Goal: Browse casually

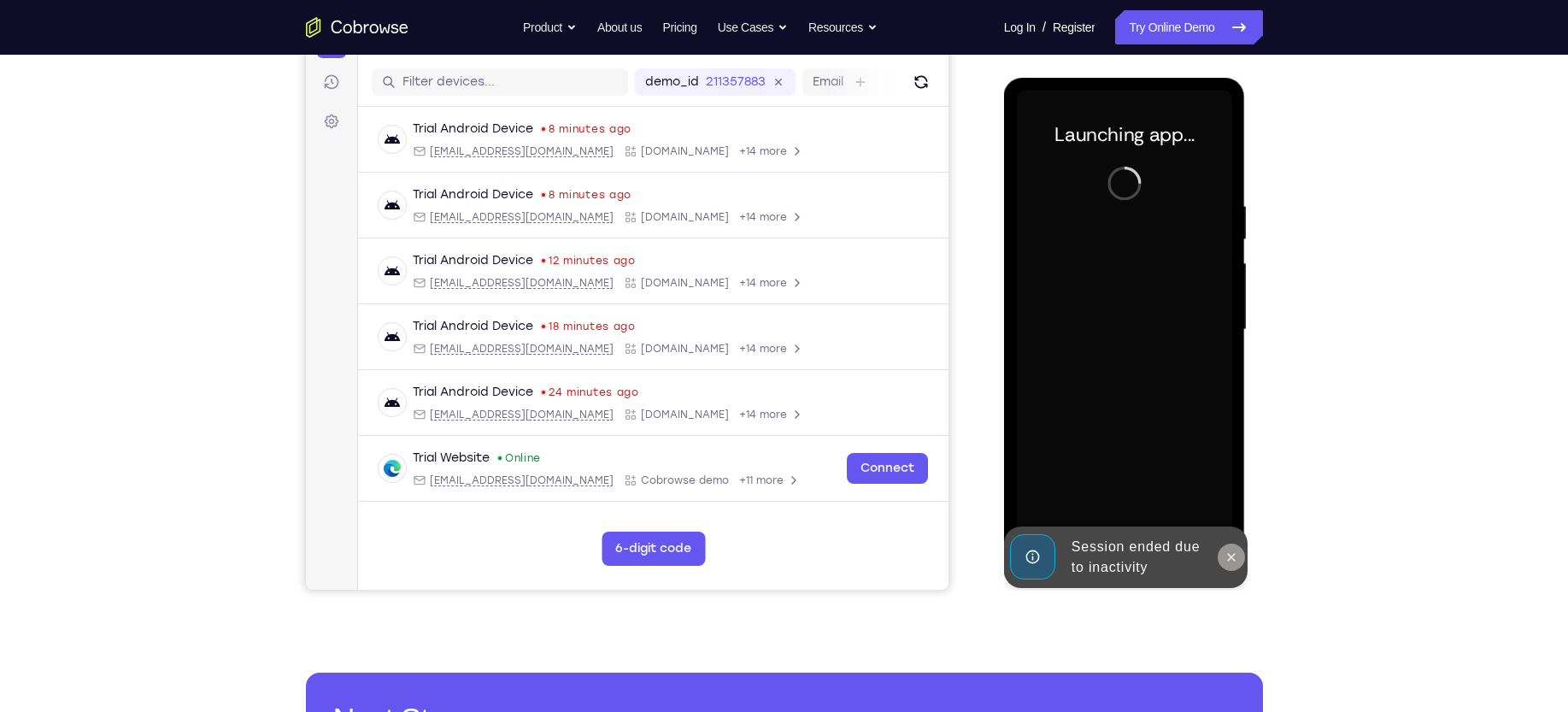
click at [1231, 567] on button at bounding box center [1230, 557] width 27 height 27
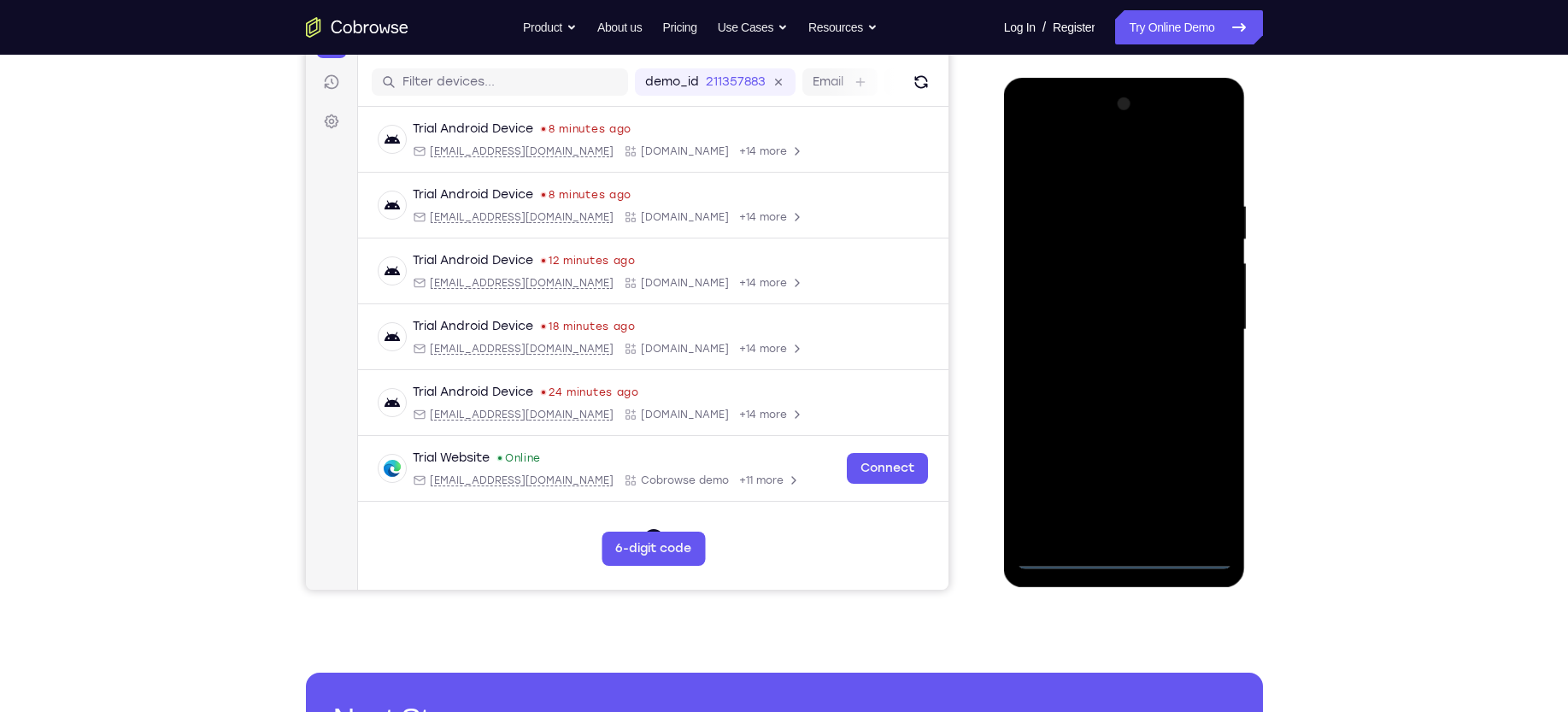
click at [1123, 552] on div at bounding box center [1124, 329] width 215 height 478
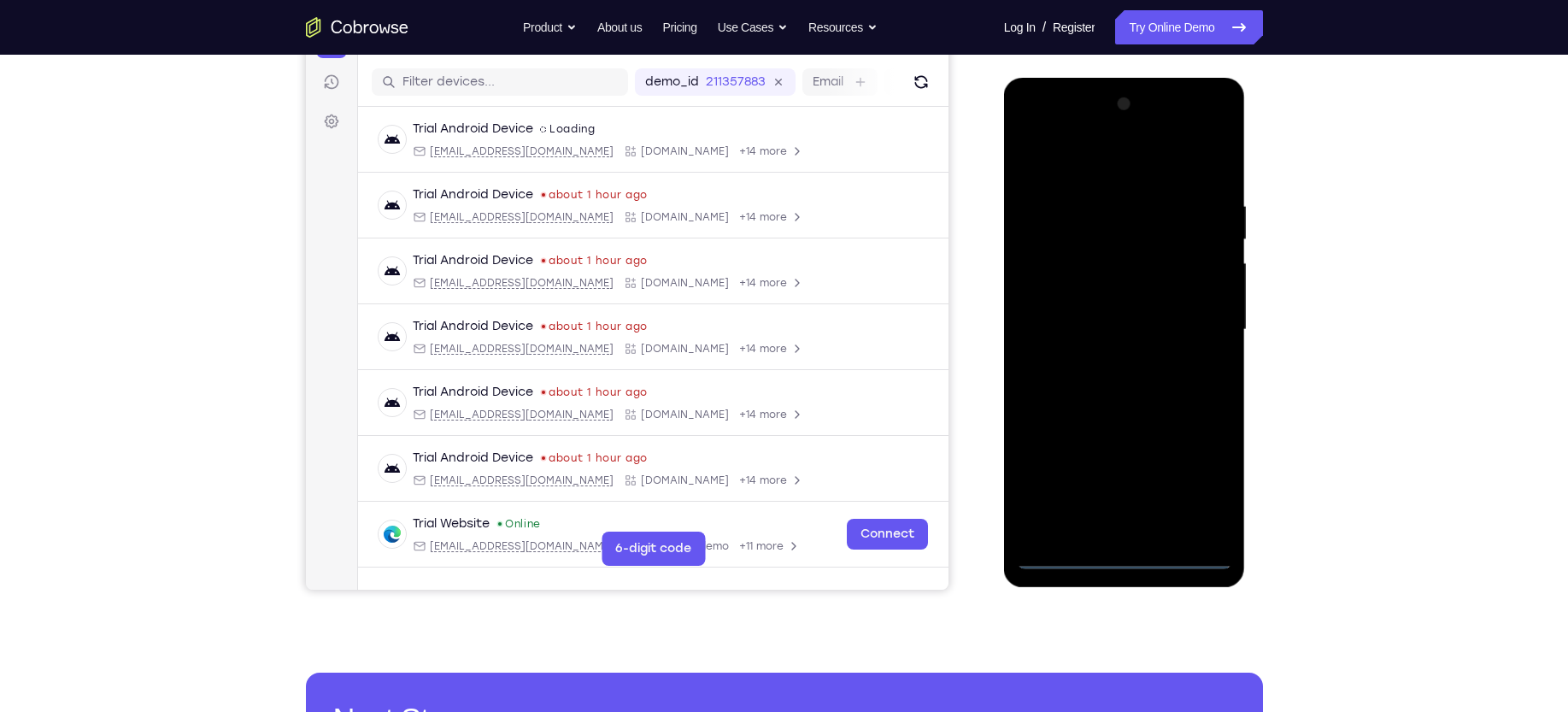
click at [1202, 487] on div at bounding box center [1124, 329] width 215 height 478
click at [1129, 155] on div at bounding box center [1124, 329] width 215 height 478
click at [1191, 320] on div at bounding box center [1124, 329] width 215 height 478
click at [1143, 529] on div at bounding box center [1124, 329] width 215 height 478
click at [1120, 312] on div at bounding box center [1124, 329] width 215 height 478
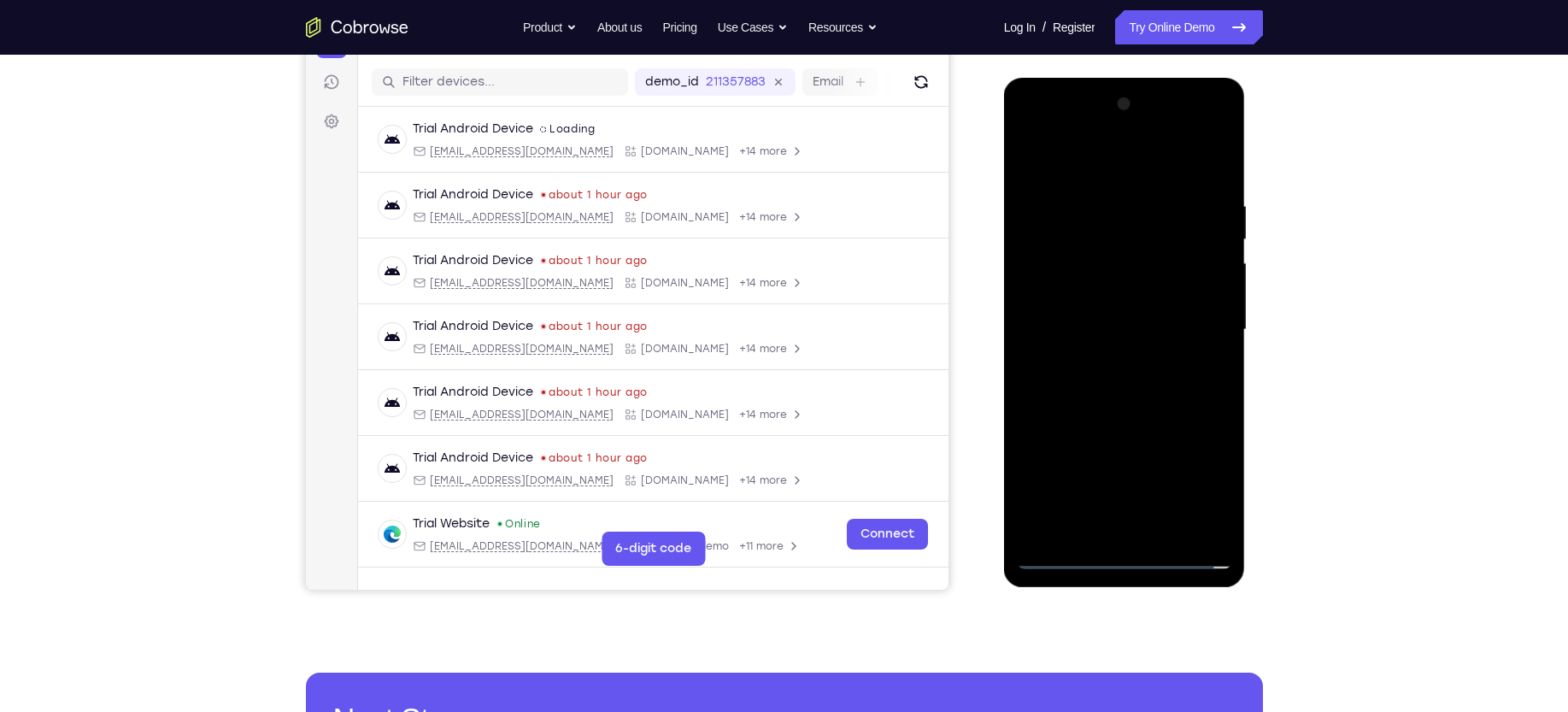
click at [1082, 293] on div at bounding box center [1124, 329] width 215 height 478
click at [1208, 293] on div at bounding box center [1124, 329] width 215 height 478
click at [1077, 333] on div at bounding box center [1124, 329] width 215 height 478
click at [1065, 388] on div at bounding box center [1124, 329] width 215 height 478
click at [1125, 366] on div at bounding box center [1124, 329] width 215 height 478
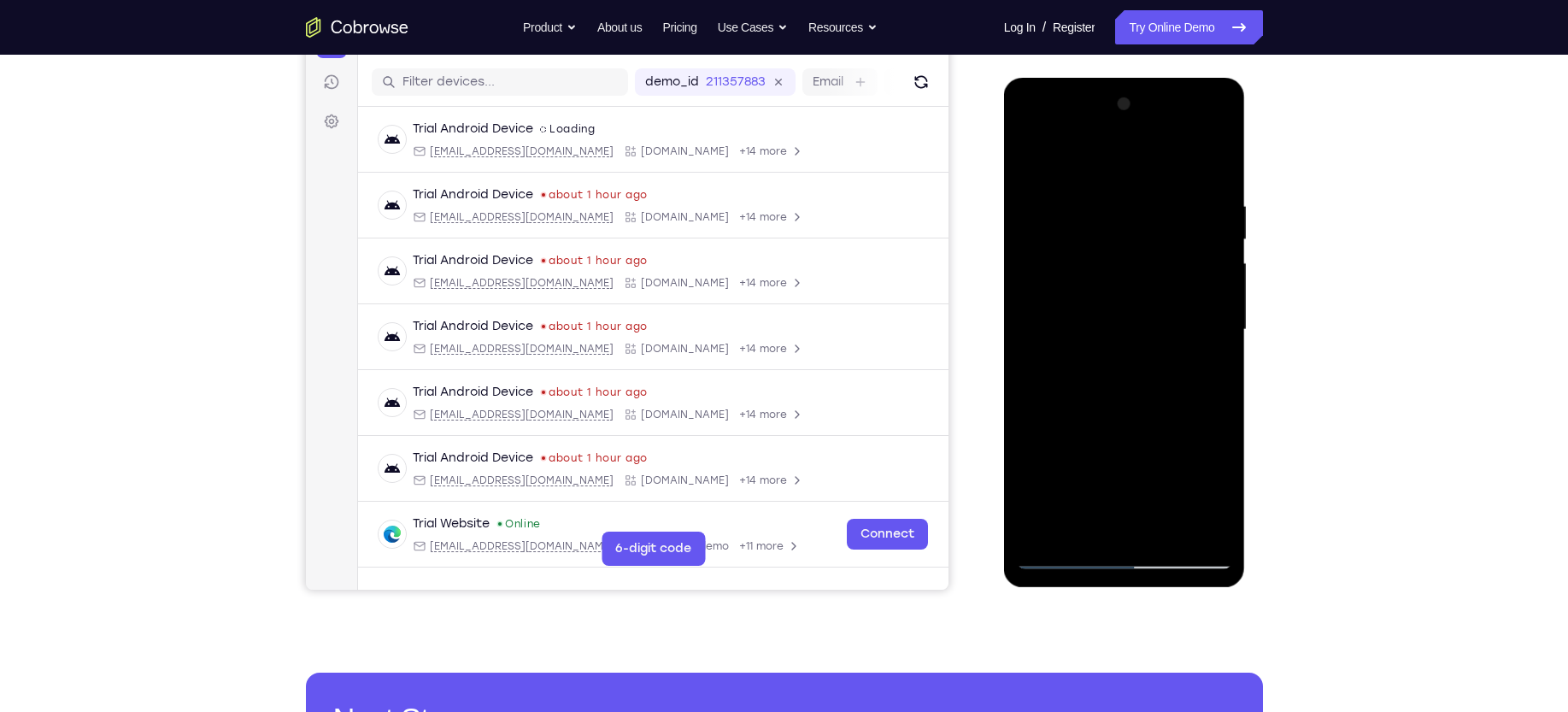
click at [1033, 158] on div at bounding box center [1124, 329] width 215 height 478
click at [1138, 524] on div at bounding box center [1124, 329] width 215 height 478
click at [1081, 311] on div at bounding box center [1124, 329] width 215 height 478
click at [1064, 197] on div at bounding box center [1124, 329] width 215 height 478
click at [1080, 307] on div at bounding box center [1124, 329] width 215 height 478
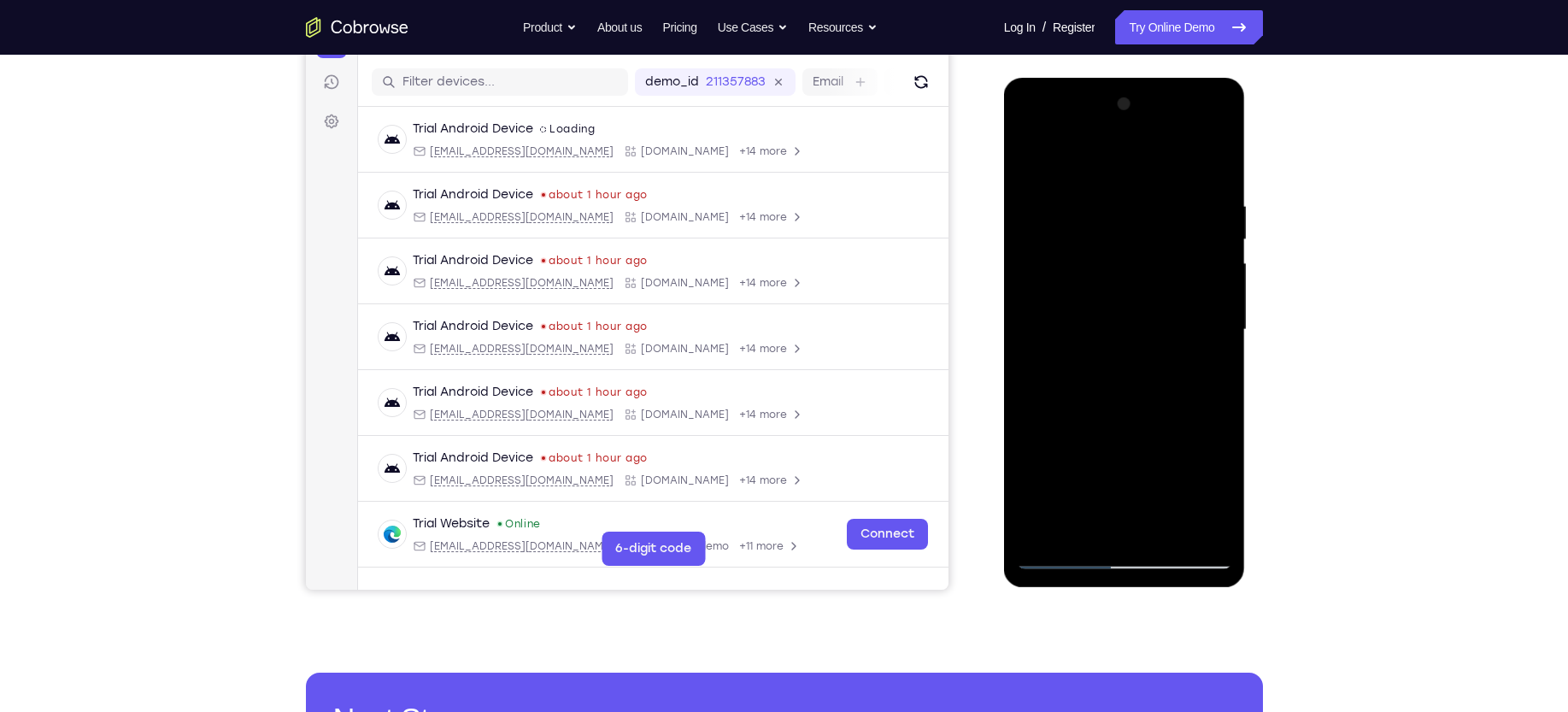
click at [1072, 296] on div at bounding box center [1124, 329] width 215 height 478
click at [1085, 304] on div at bounding box center [1124, 329] width 215 height 478
click at [1070, 297] on div at bounding box center [1124, 329] width 215 height 478
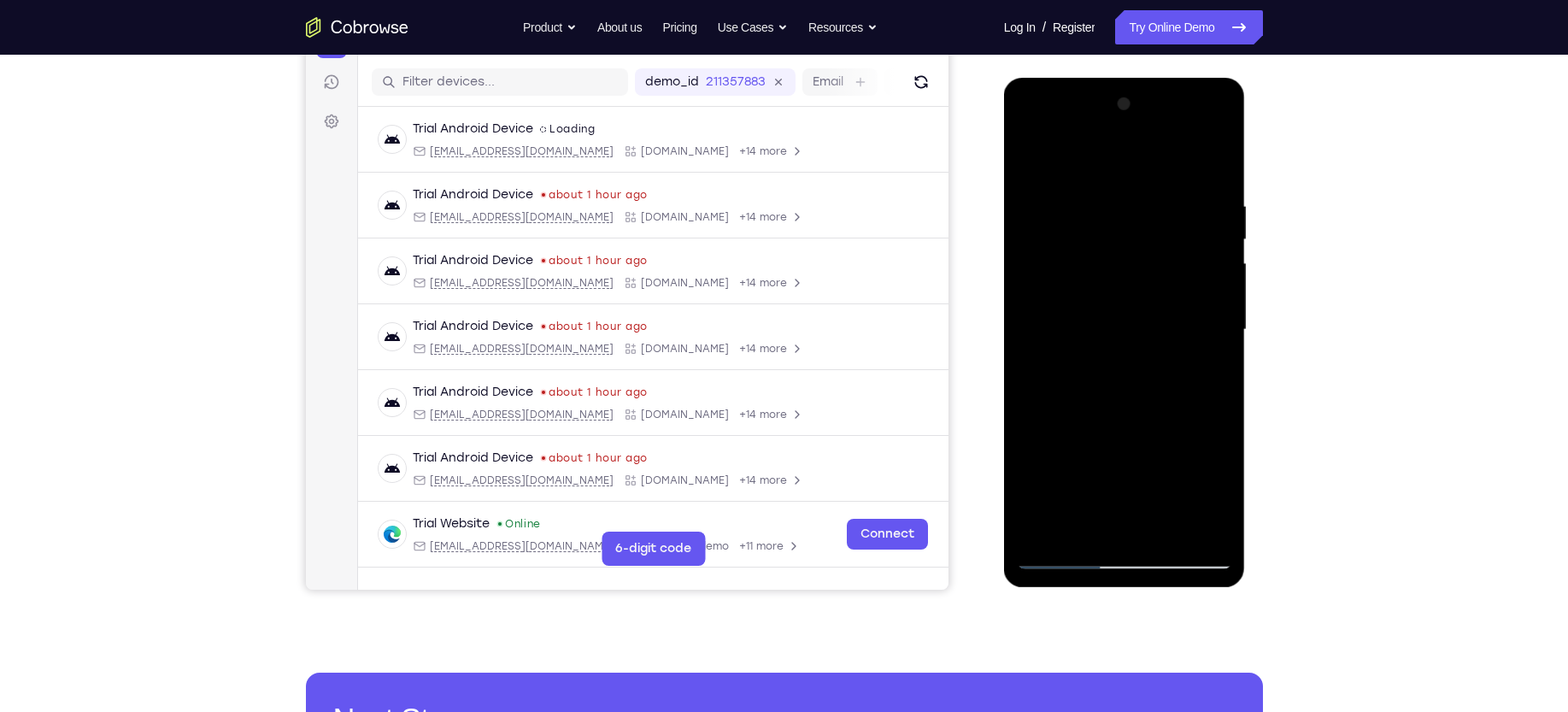
click at [1070, 297] on div at bounding box center [1124, 329] width 215 height 478
click at [1084, 331] on div at bounding box center [1124, 329] width 215 height 478
click at [1078, 385] on div at bounding box center [1124, 329] width 215 height 478
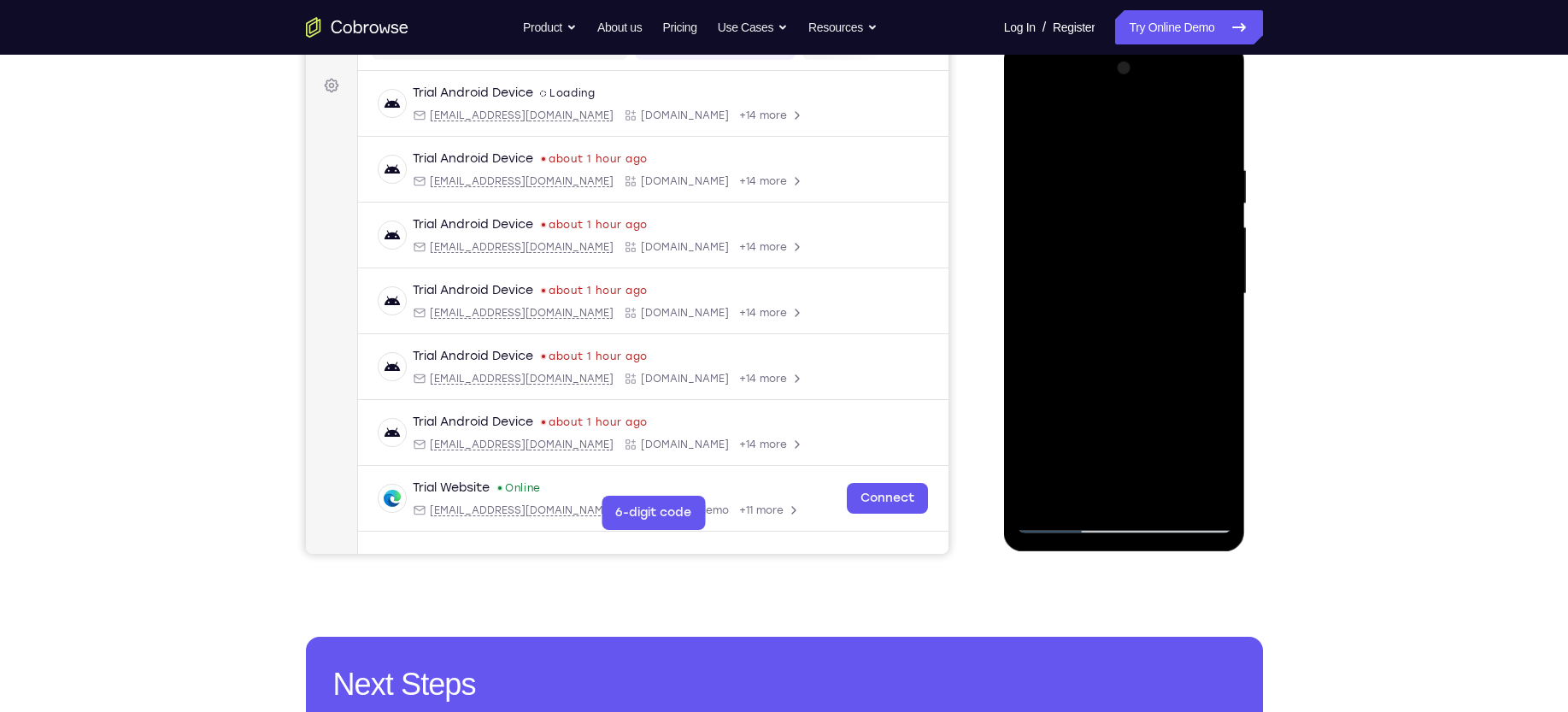
scroll to position [241, 0]
click at [1213, 138] on div at bounding box center [1124, 293] width 215 height 478
click at [1163, 123] on div at bounding box center [1124, 293] width 215 height 478
click at [1167, 492] on div at bounding box center [1124, 293] width 215 height 478
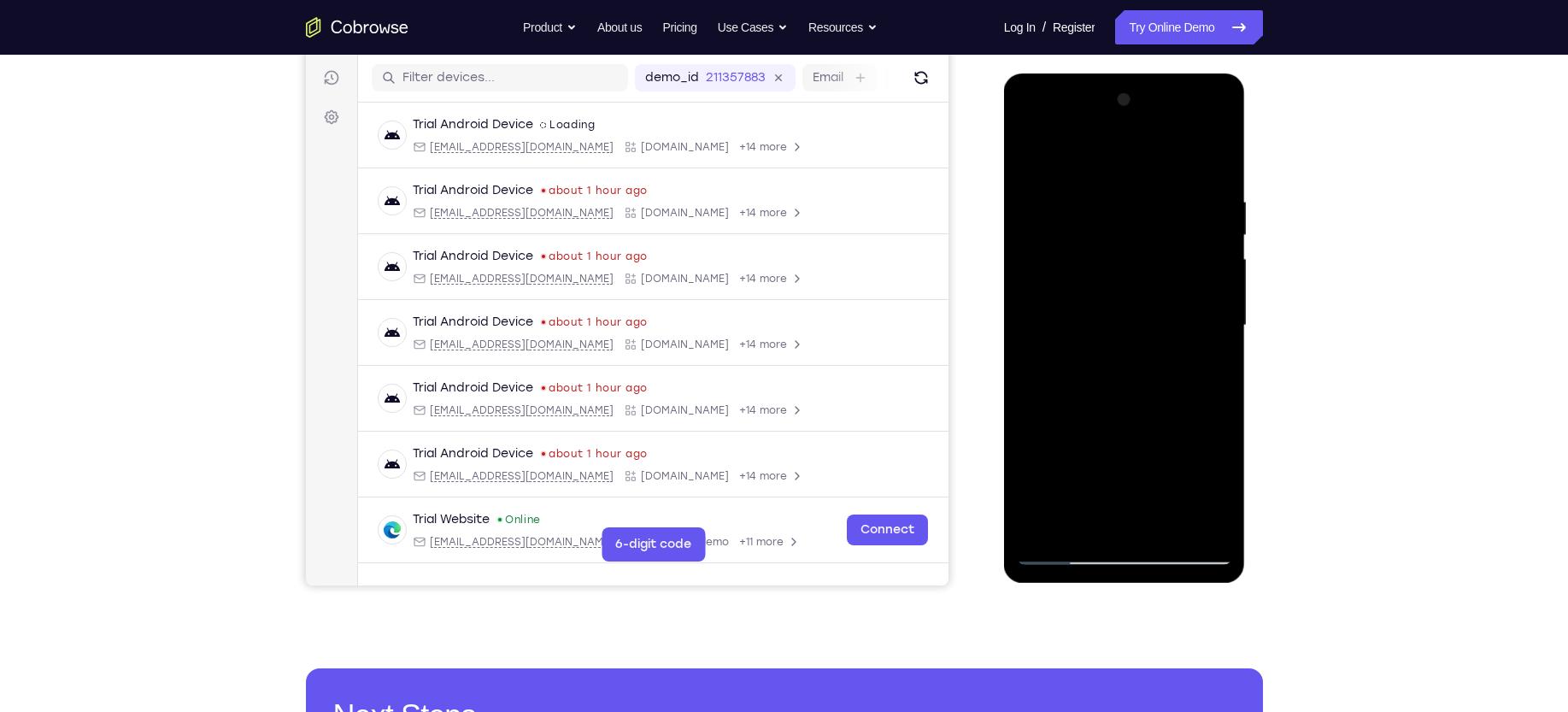
scroll to position [210, 0]
click at [1165, 525] on div at bounding box center [1124, 324] width 215 height 478
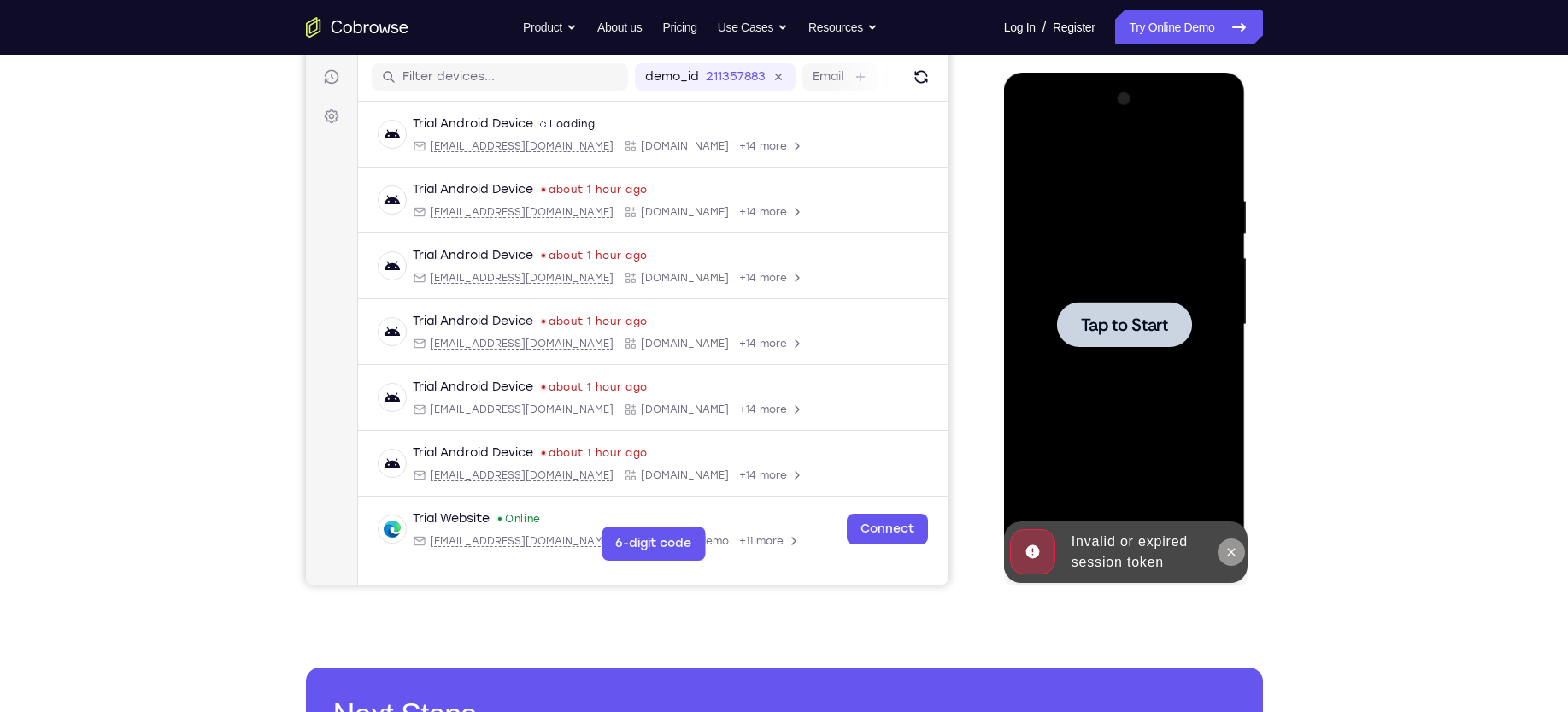
click at [1235, 540] on button at bounding box center [1230, 551] width 27 height 27
click at [1115, 351] on div at bounding box center [1124, 324] width 215 height 478
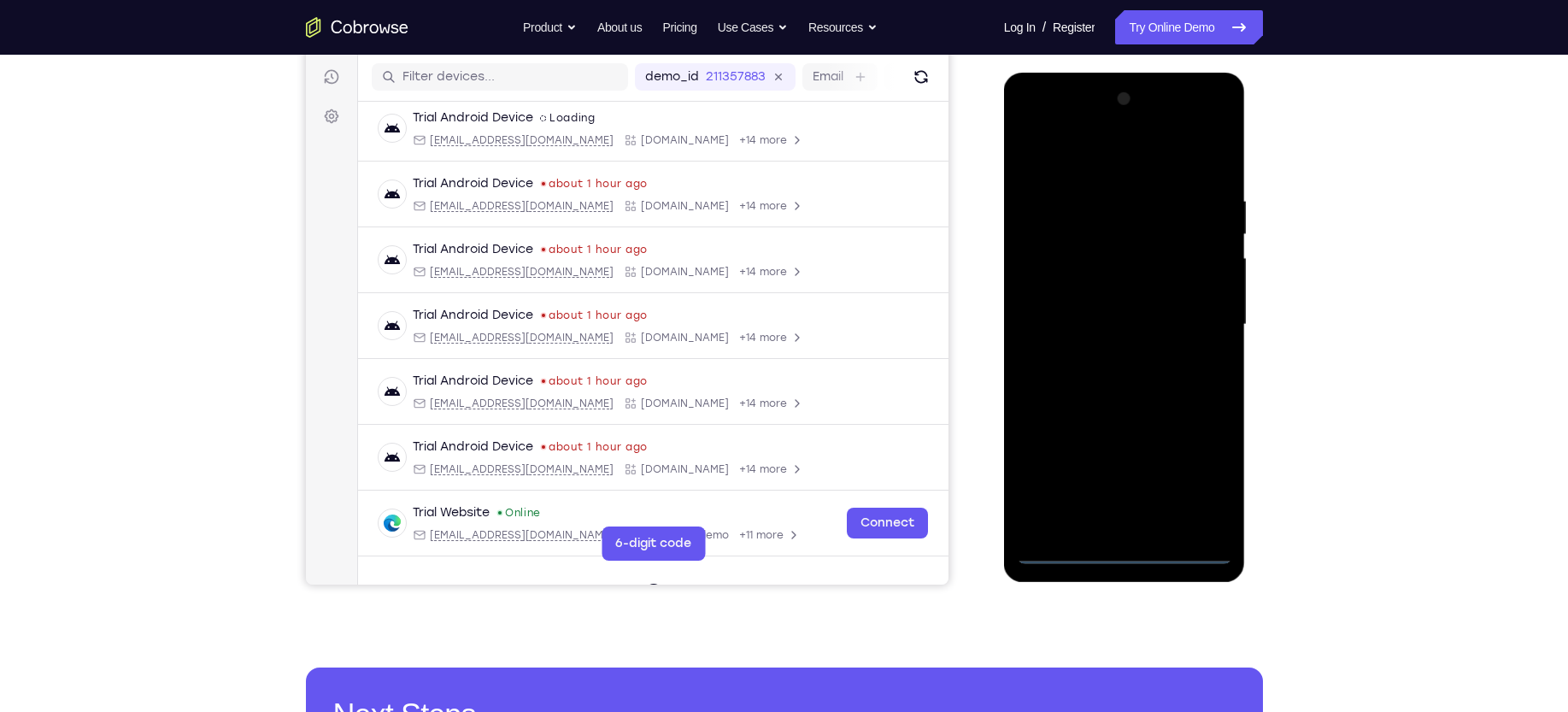
scroll to position [0, 0]
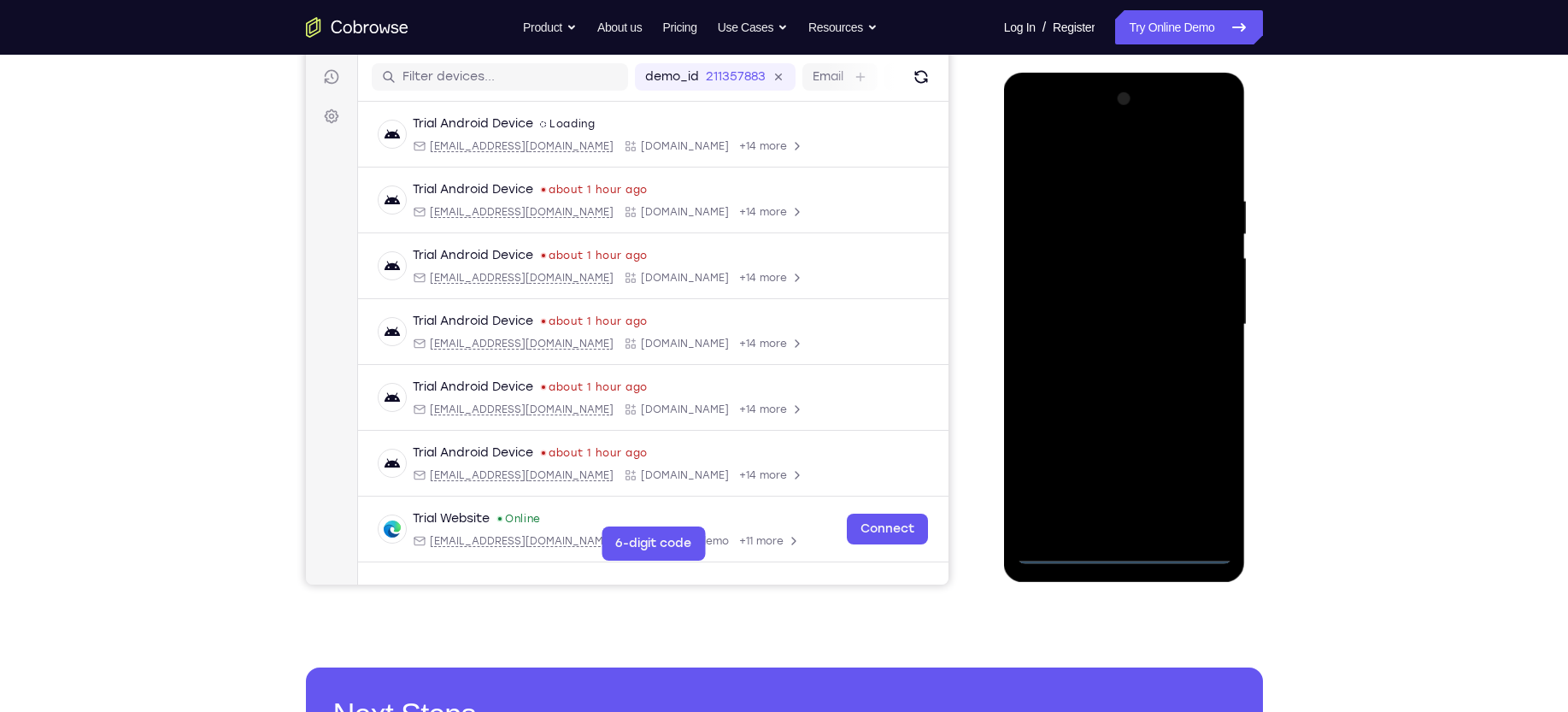
click at [1116, 550] on div at bounding box center [1124, 324] width 215 height 478
click at [1198, 479] on div at bounding box center [1124, 324] width 215 height 478
click at [1050, 124] on div at bounding box center [1124, 324] width 215 height 478
click at [1194, 325] on div at bounding box center [1124, 324] width 215 height 478
click at [1198, 306] on div at bounding box center [1124, 324] width 215 height 478
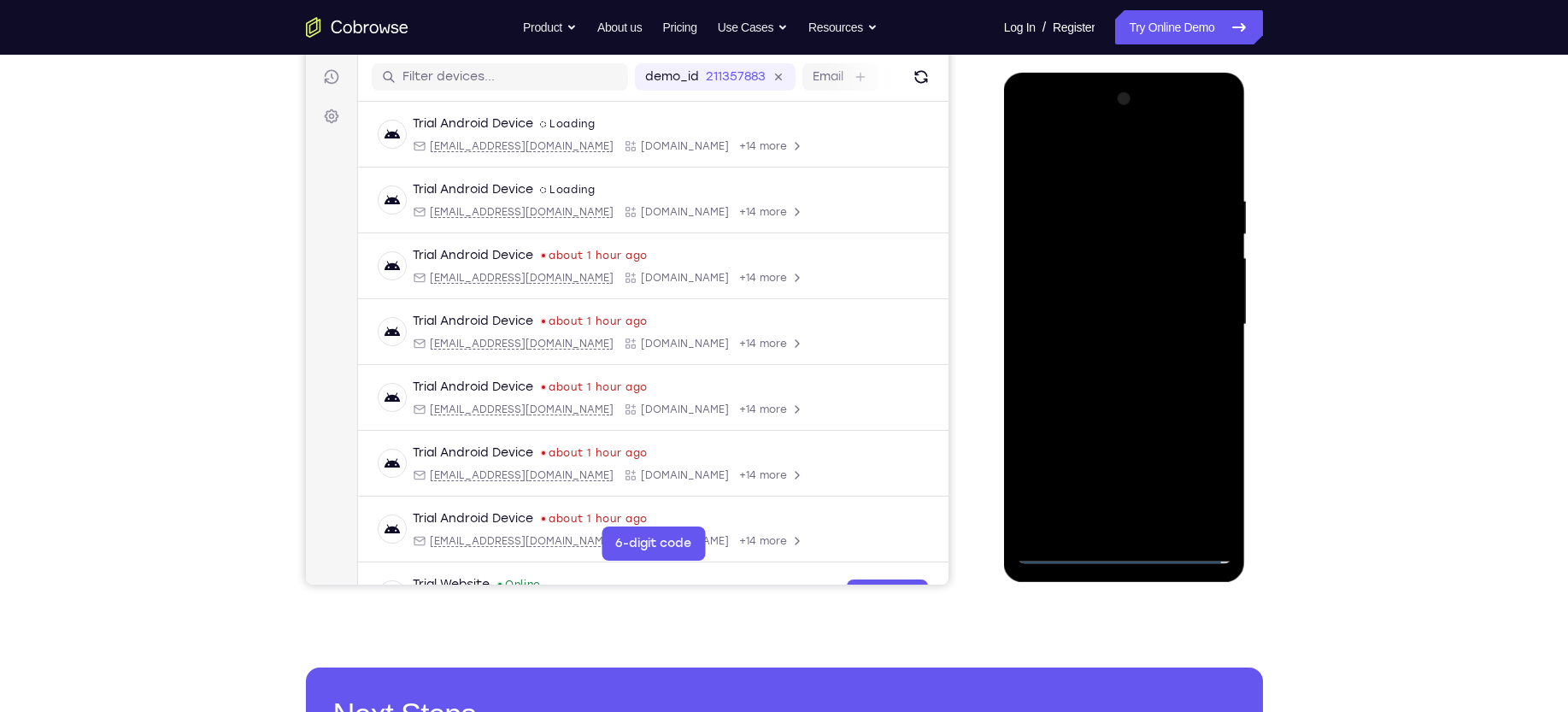
click at [1198, 306] on div at bounding box center [1124, 324] width 215 height 478
click at [1163, 346] on div at bounding box center [1124, 324] width 215 height 478
click at [1158, 345] on div at bounding box center [1124, 324] width 215 height 478
click at [1196, 127] on div at bounding box center [1124, 324] width 215 height 478
